Goal: Find contact information: Find contact information

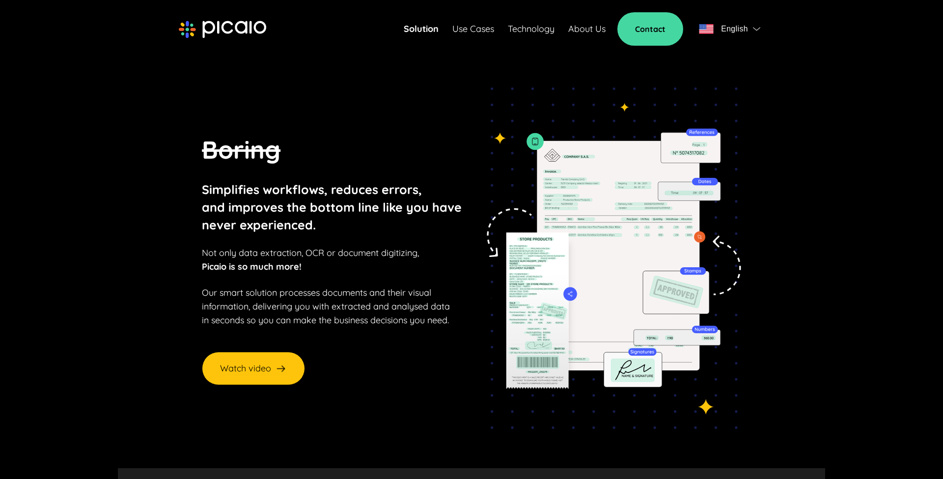
click at [591, 32] on link "About Us" at bounding box center [586, 29] width 37 height 14
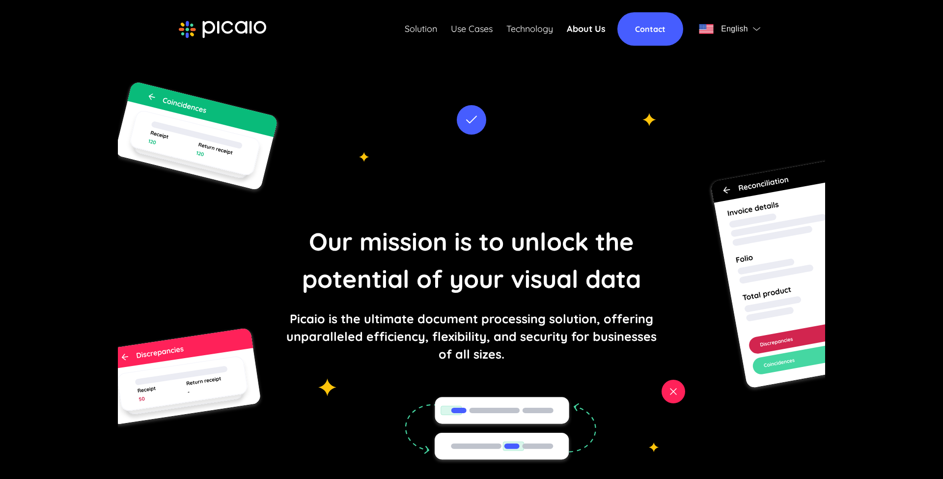
click at [635, 37] on link "Contact" at bounding box center [651, 28] width 66 height 33
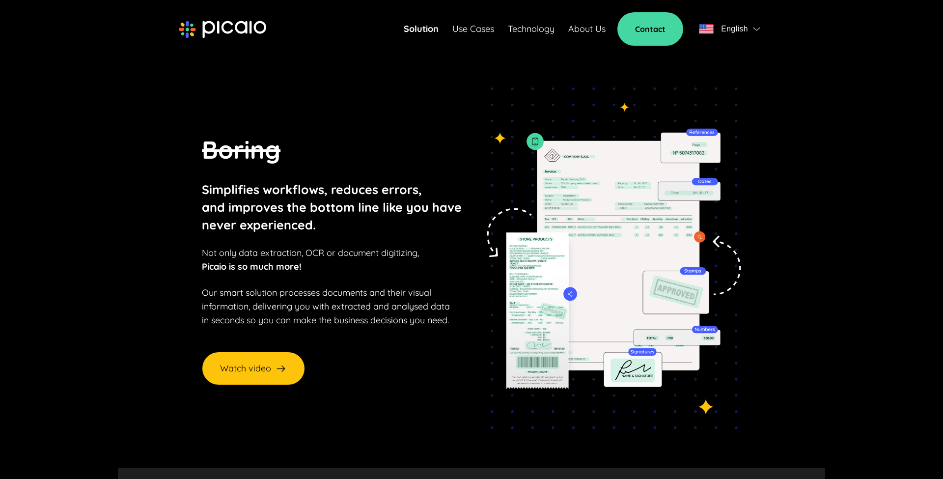
click at [576, 25] on link "About Us" at bounding box center [586, 29] width 37 height 14
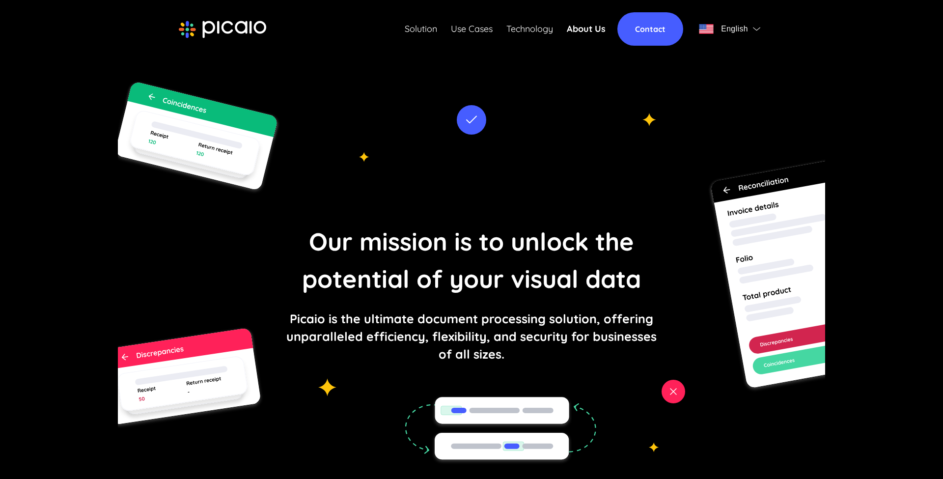
click at [650, 33] on link "Contact" at bounding box center [651, 28] width 66 height 33
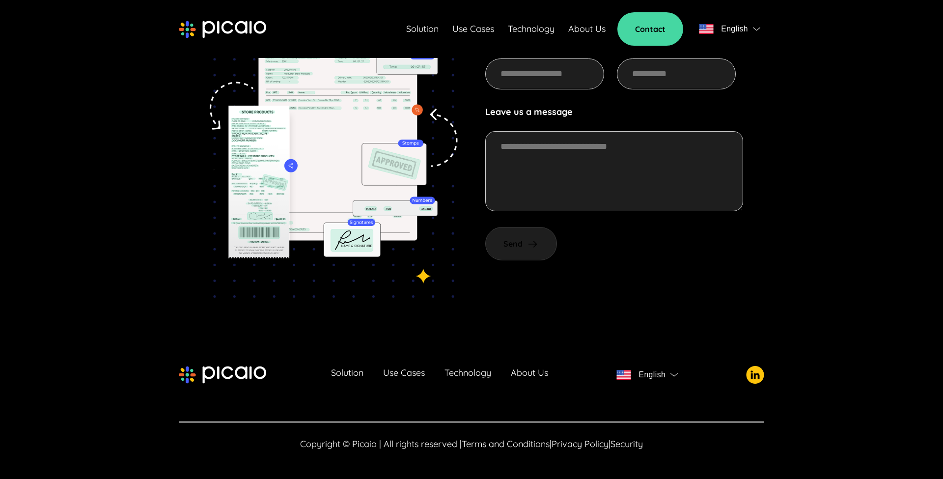
scroll to position [264, 0]
